Goal: Navigation & Orientation: Find specific page/section

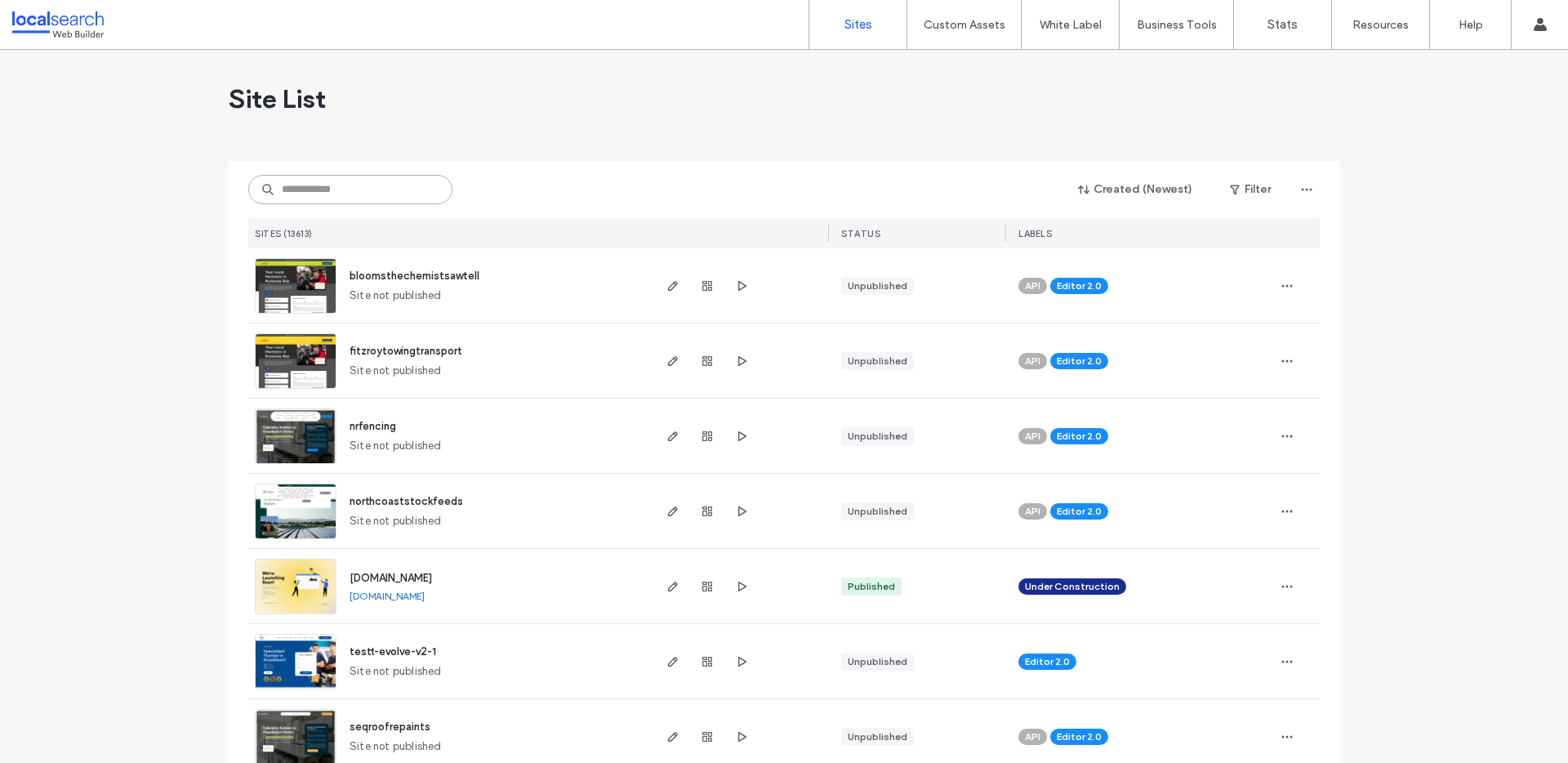
click at [311, 183] on input at bounding box center [350, 189] width 204 height 29
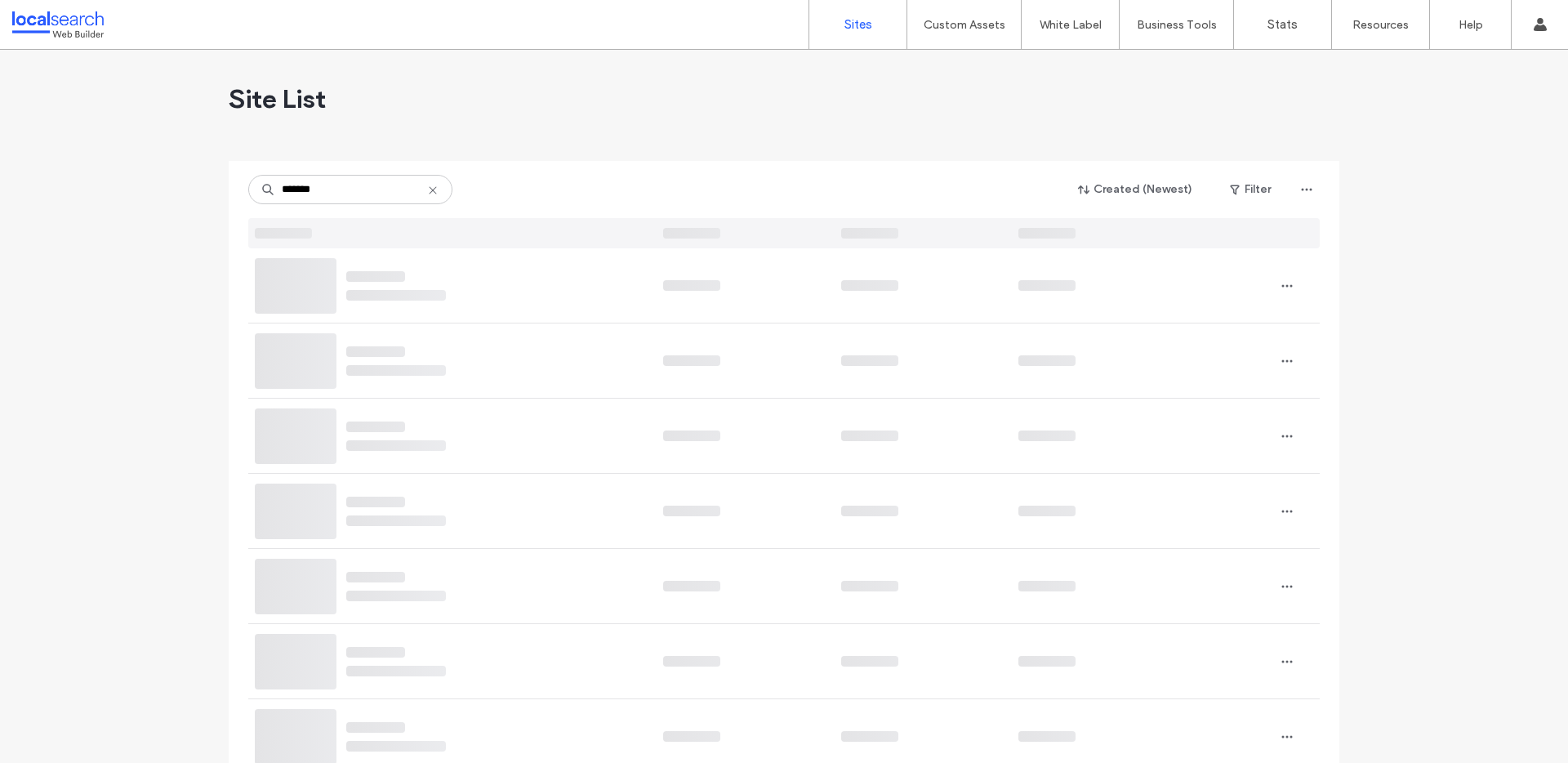
click at [430, 190] on icon at bounding box center [432, 189] width 13 height 13
click at [487, 144] on div "Site List" at bounding box center [784, 99] width 1111 height 98
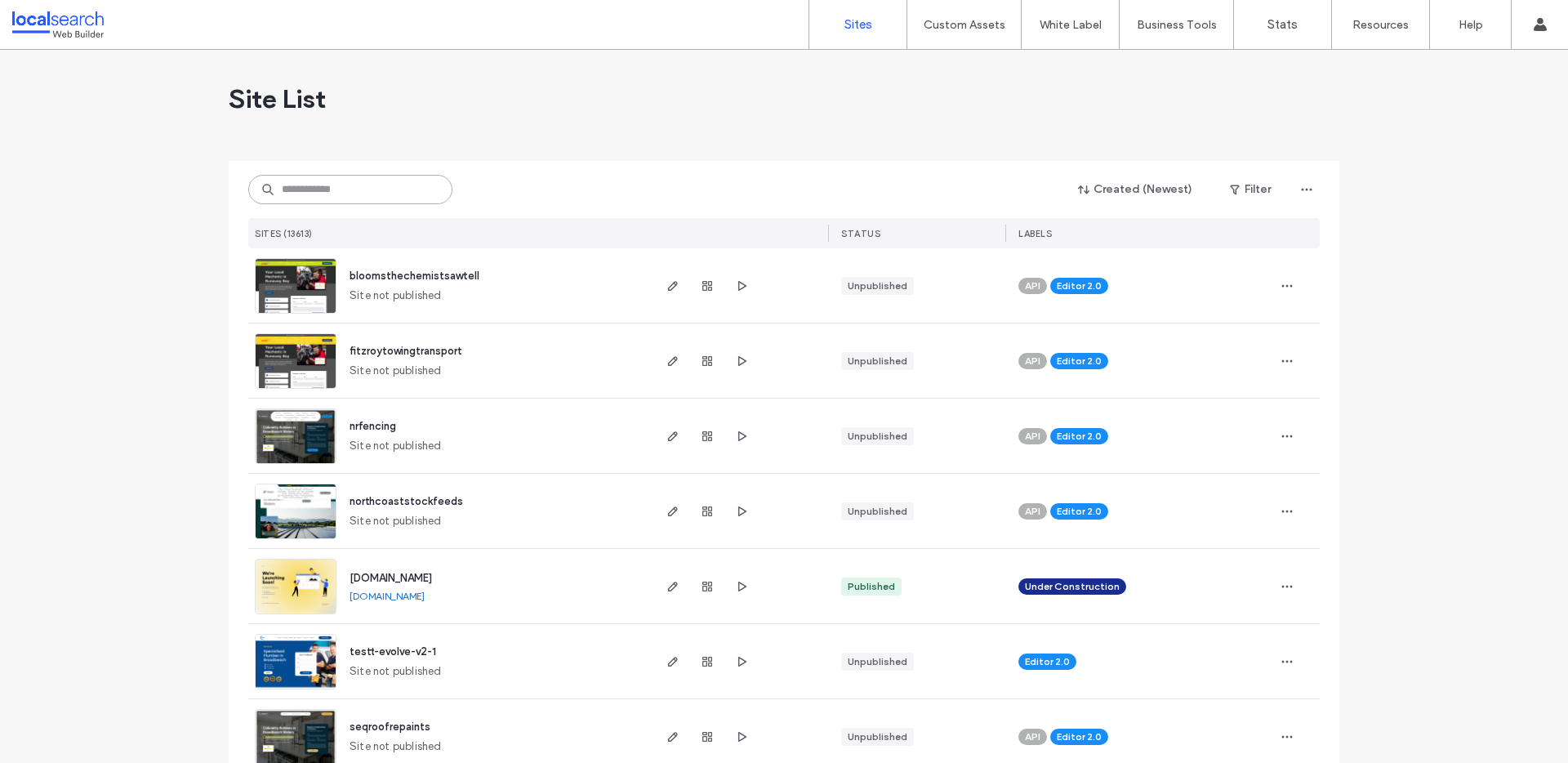
click at [316, 201] on input at bounding box center [350, 189] width 204 height 29
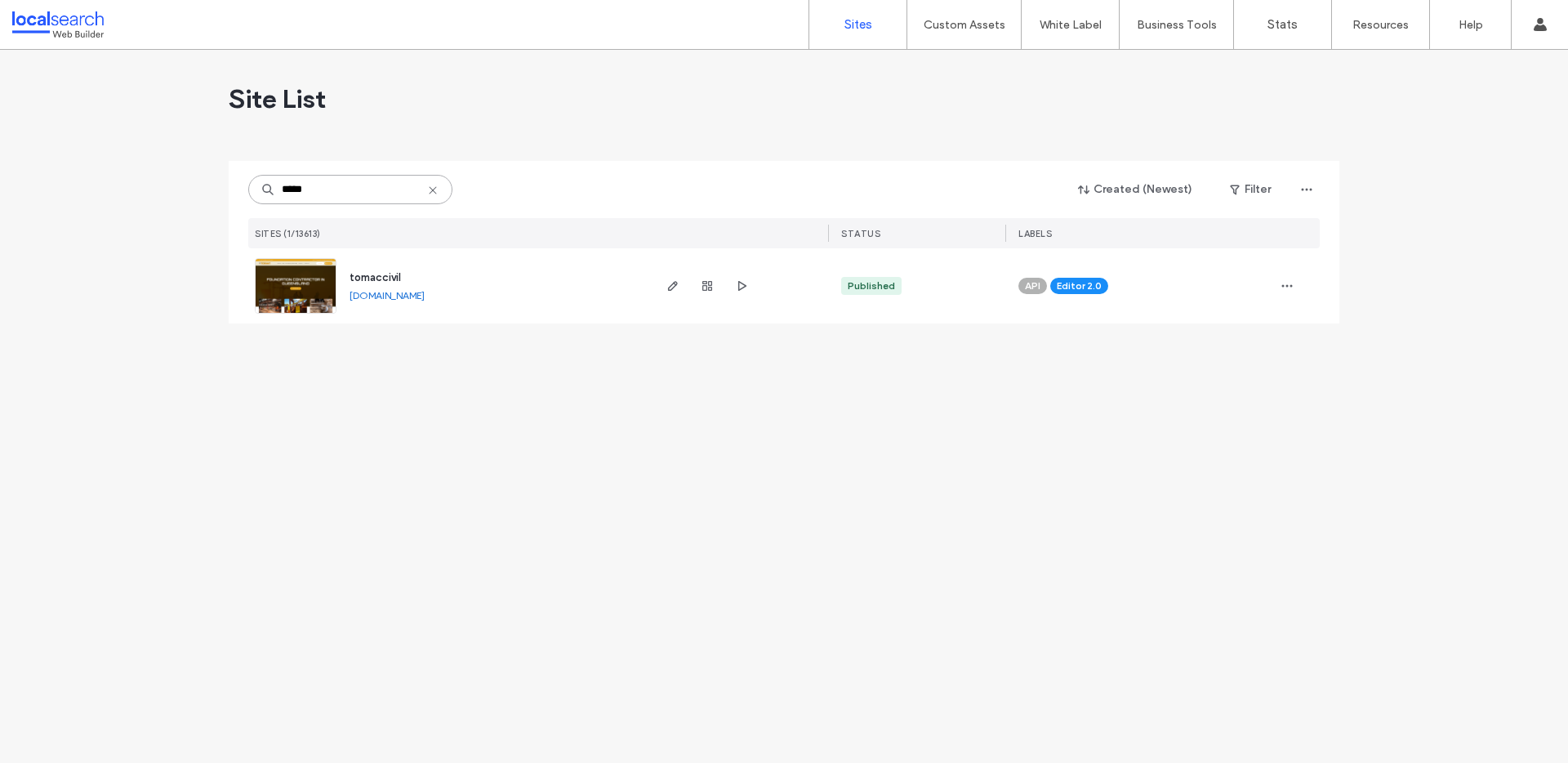
type input "*****"
click at [289, 291] on link at bounding box center [295, 285] width 81 height 56
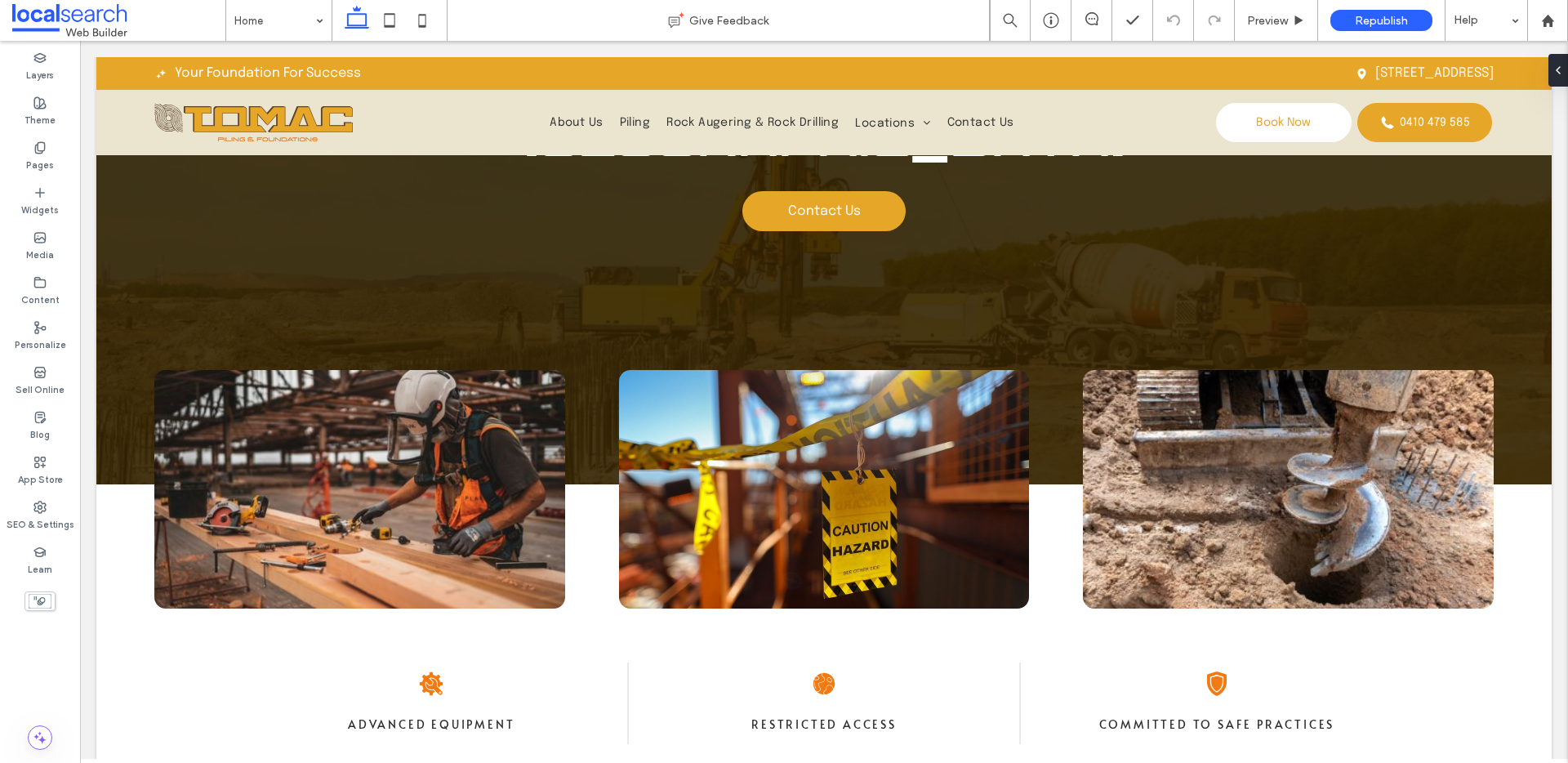
scroll to position [96, 0]
